Goal: Task Accomplishment & Management: Use online tool/utility

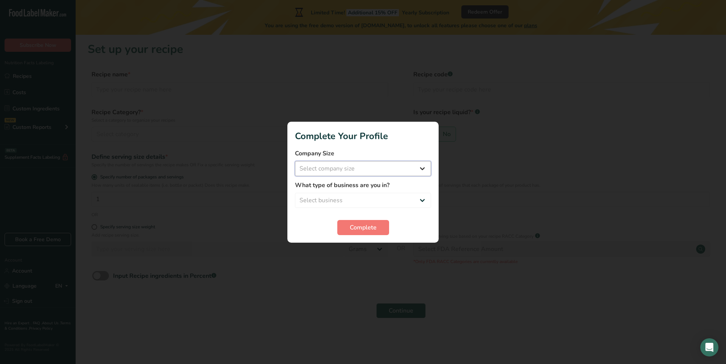
click at [401, 165] on select "Select company size Fewer than 10 Employees 10 to 50 Employees 51 to 500 Employ…" at bounding box center [363, 168] width 136 height 15
select select "1"
click at [295, 161] on select "Select company size Fewer than 10 Employees 10 to 50 Employees 51 to 500 Employ…" at bounding box center [363, 168] width 136 height 15
click at [338, 200] on select "Select business Packaged Food Manufacturer Restaurant & Cafe Bakery Meal Plans …" at bounding box center [363, 200] width 136 height 15
select select "1"
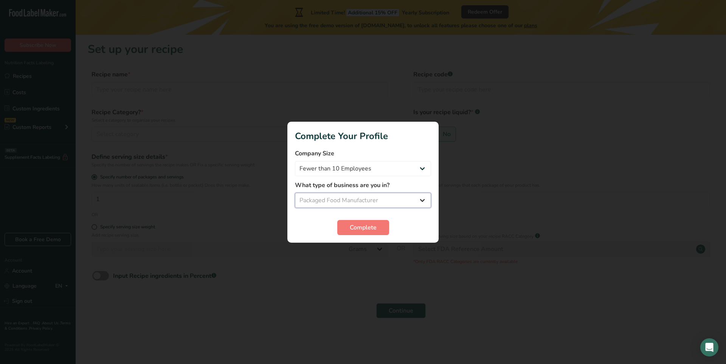
click at [295, 193] on select "Select business Packaged Food Manufacturer Restaurant & Cafe Bakery Meal Plans …" at bounding box center [363, 200] width 136 height 15
click at [350, 230] on span "Complete" at bounding box center [363, 227] width 27 height 9
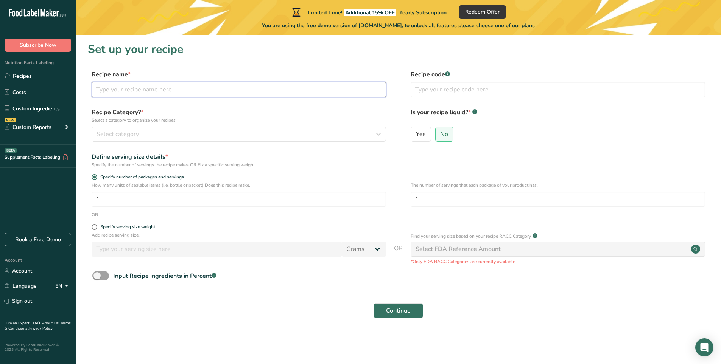
click at [171, 95] on input "text" at bounding box center [239, 89] width 294 height 15
type input "atchar mango"
click at [149, 128] on button "Select category" at bounding box center [239, 134] width 294 height 15
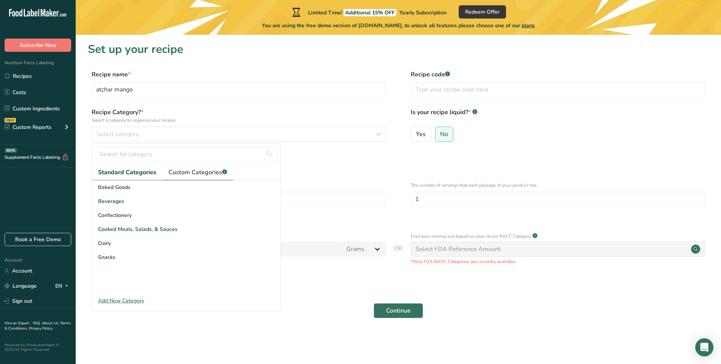
click at [184, 173] on span "Custom Categories .a-a{fill:#347362;}.b-a{fill:#fff;}" at bounding box center [197, 172] width 59 height 9
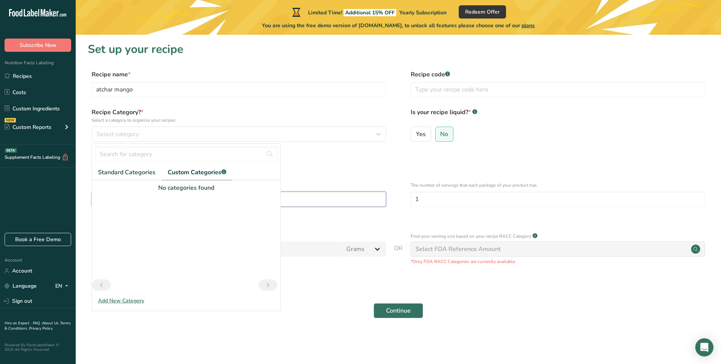
click at [336, 200] on input "1" at bounding box center [239, 199] width 294 height 15
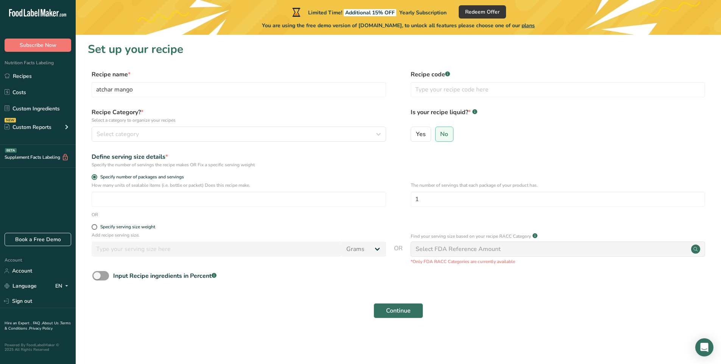
click at [431, 252] on div "Select FDA Reference Amount" at bounding box center [457, 249] width 85 height 9
click at [397, 317] on button "Continue" at bounding box center [398, 310] width 50 height 15
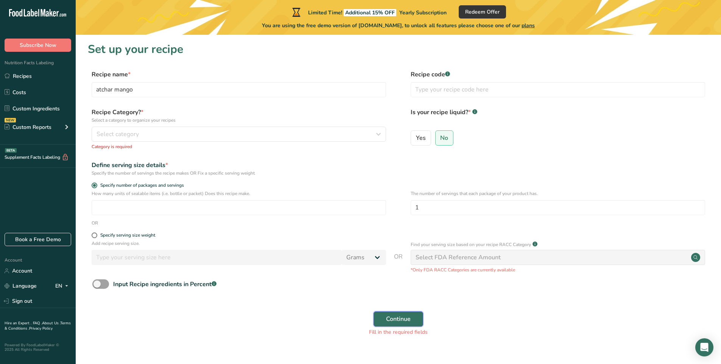
click at [400, 320] on span "Continue" at bounding box center [398, 319] width 25 height 9
click at [168, 136] on div "Select category" at bounding box center [236, 134] width 280 height 9
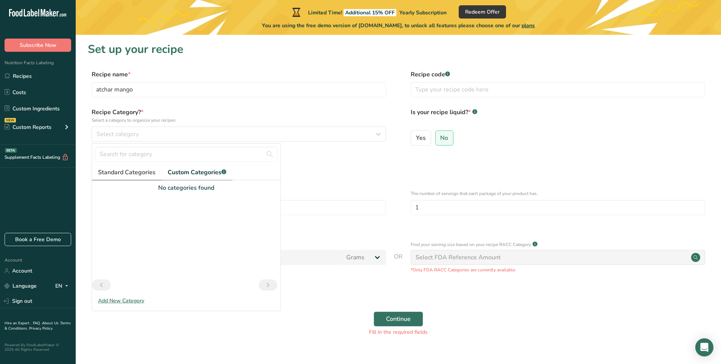
click at [127, 167] on link "Standard Categories" at bounding box center [127, 173] width 70 height 16
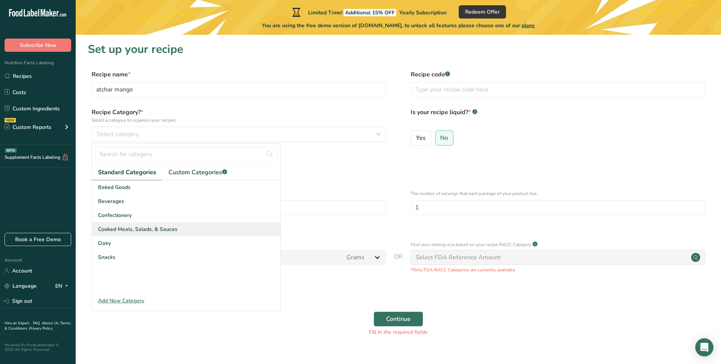
click at [182, 231] on div "Cooked Meals, Salads, & Sauces" at bounding box center [186, 229] width 188 height 14
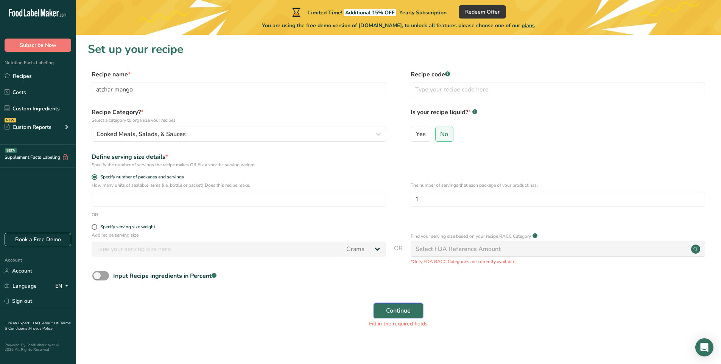
click at [395, 313] on span "Continue" at bounding box center [398, 310] width 25 height 9
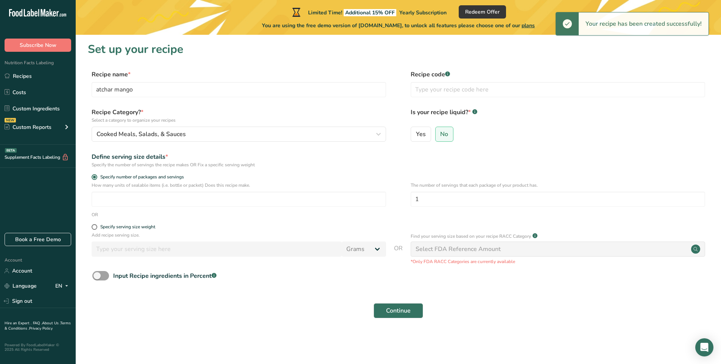
click at [467, 244] on div "Select FDA Reference Amount" at bounding box center [558, 249] width 294 height 15
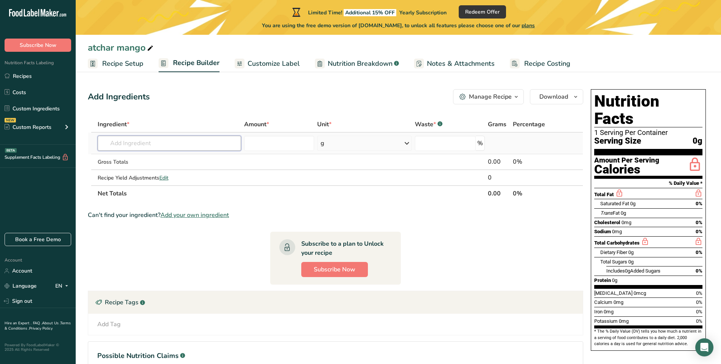
click at [142, 140] on input "text" at bounding box center [169, 143] width 143 height 15
type input "d"
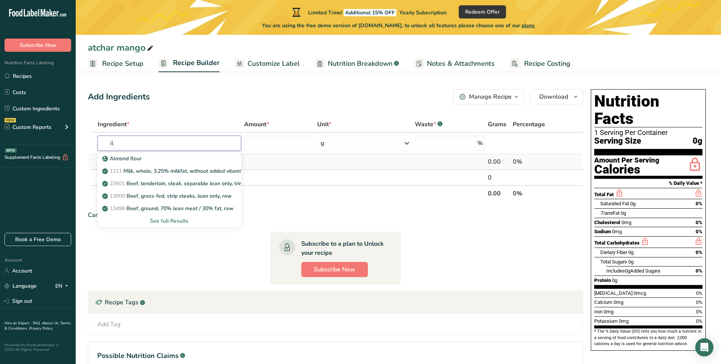
type input "i"
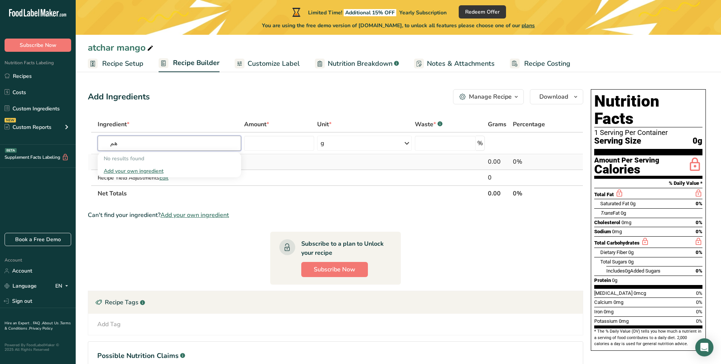
type input "ه"
type input "م"
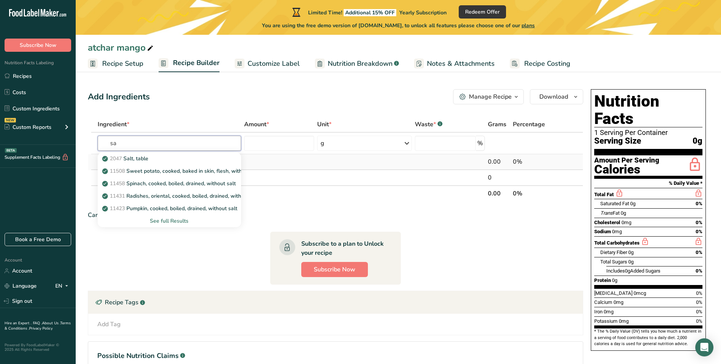
type input "s"
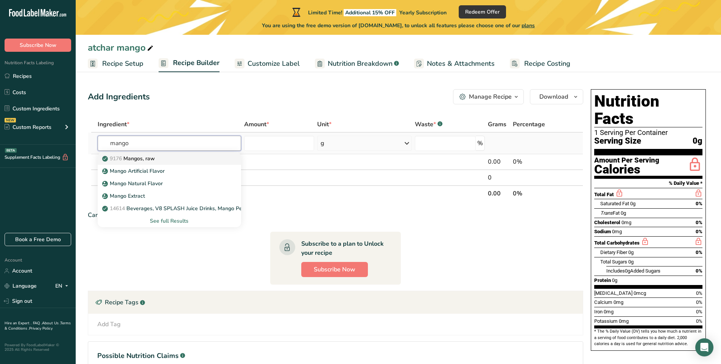
type input "mango"
click at [169, 161] on div "9176 Mangos, raw" at bounding box center [163, 159] width 119 height 8
type input "Mangos, raw"
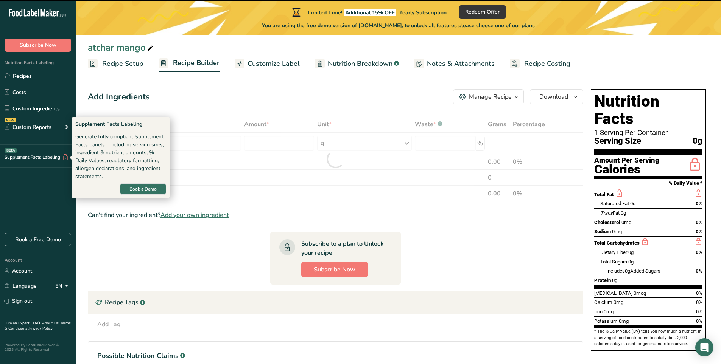
type input "0"
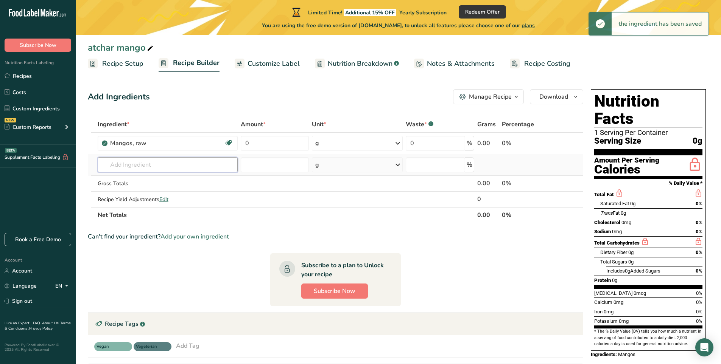
click at [128, 167] on input "text" at bounding box center [168, 164] width 140 height 15
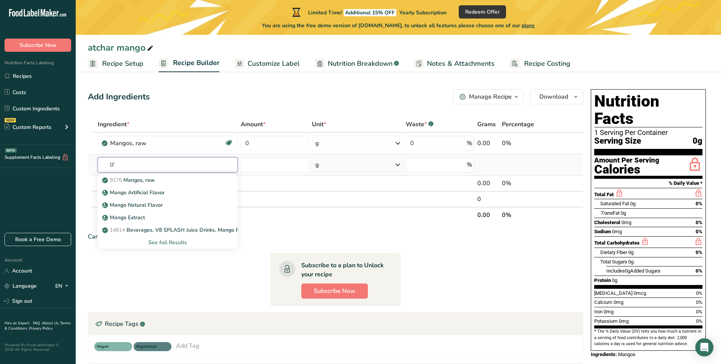
type input "l"
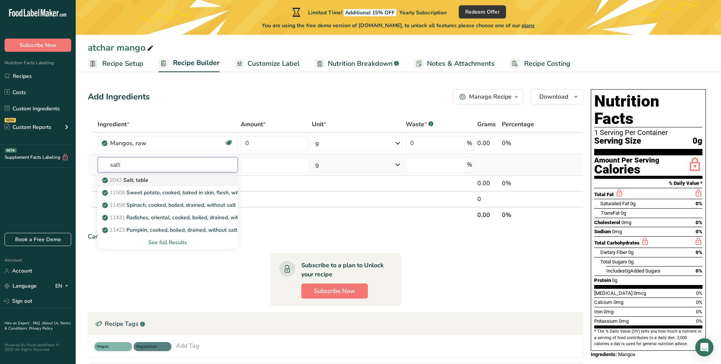
type input "salt"
click at [133, 181] on p "2047 Salt, table" at bounding box center [126, 180] width 45 height 8
type input "Salt, table"
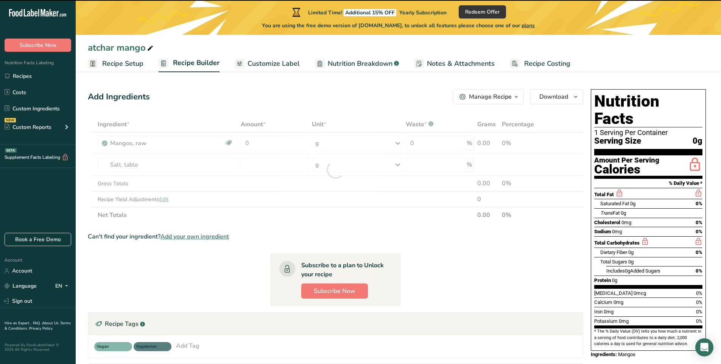
type input "0"
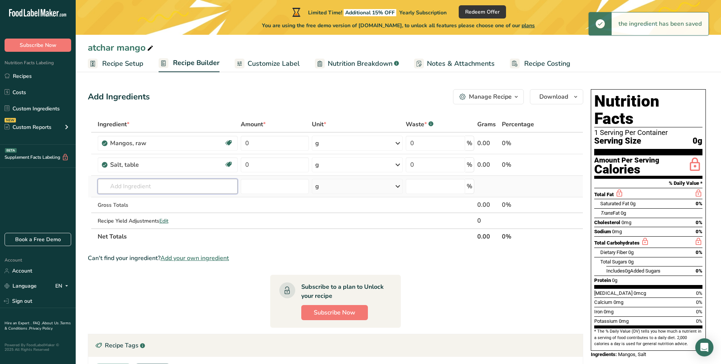
click at [118, 189] on input "text" at bounding box center [168, 186] width 140 height 15
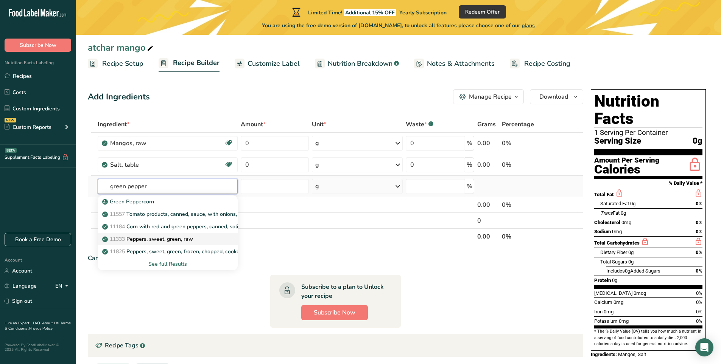
type input "green pepper"
click at [162, 242] on p "11333 Peppers, sweet, green, raw" at bounding box center [148, 239] width 89 height 8
type input "Peppers, sweet, green, raw"
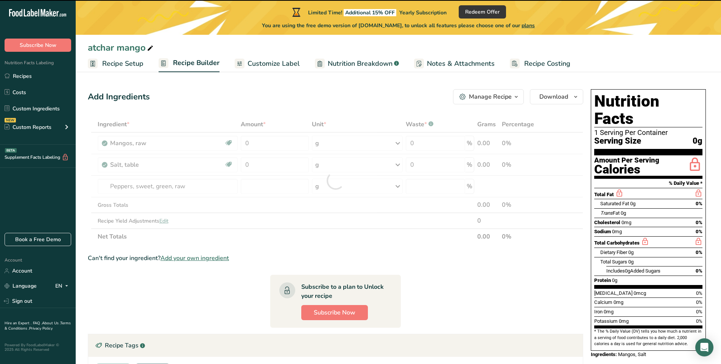
type input "0"
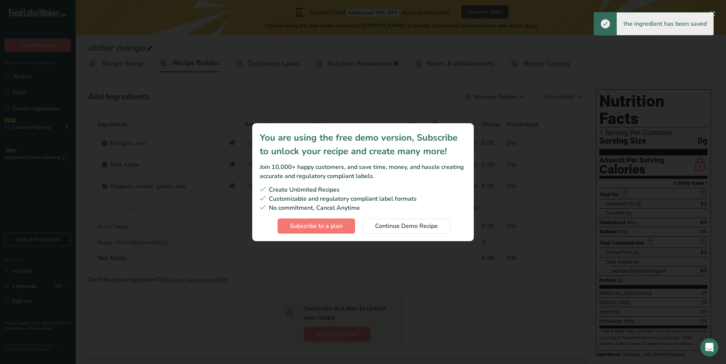
drag, startPoint x: 513, startPoint y: 82, endPoint x: 454, endPoint y: 167, distance: 103.0
click at [511, 84] on div "Subscription modal" at bounding box center [363, 182] width 726 height 364
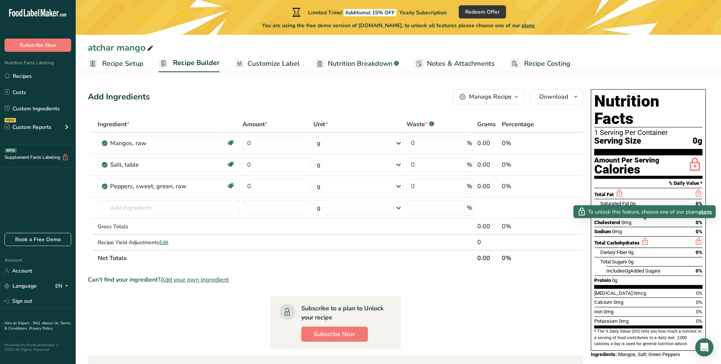
scroll to position [129, 0]
